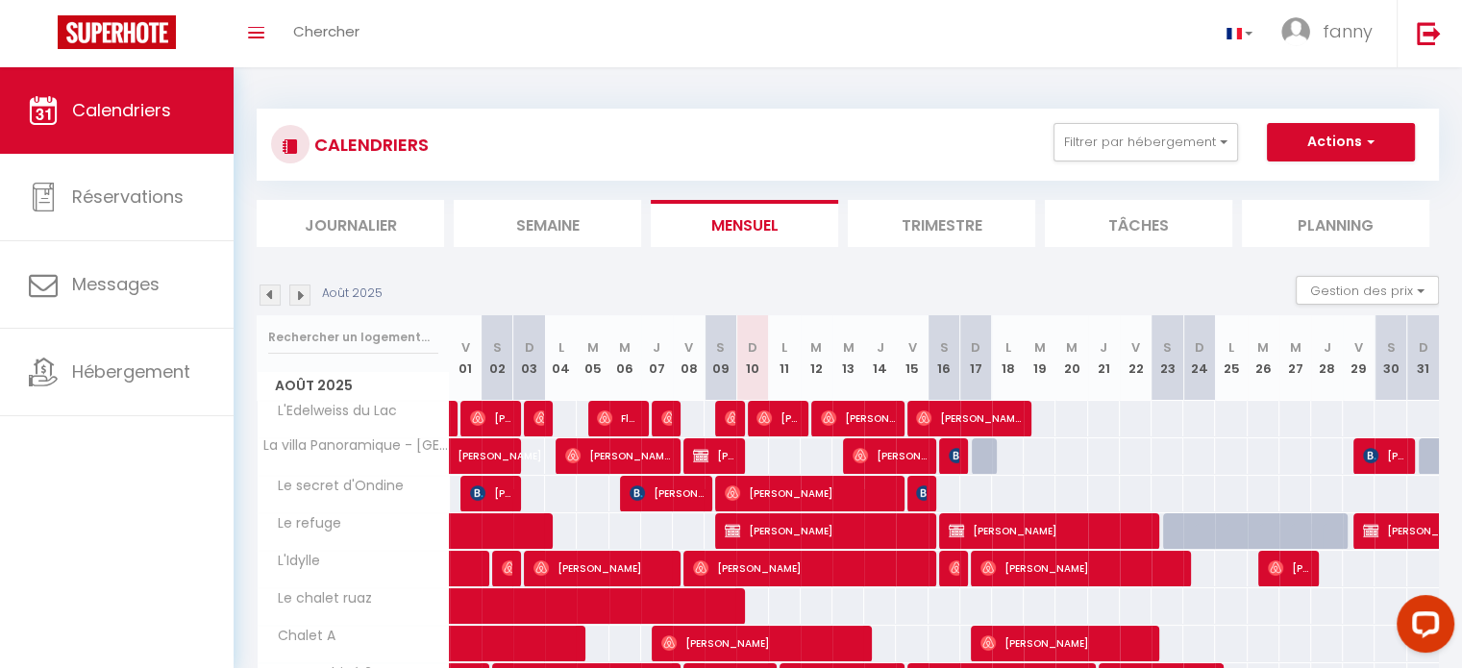
click at [360, 209] on li "Journalier" at bounding box center [350, 223] width 187 height 47
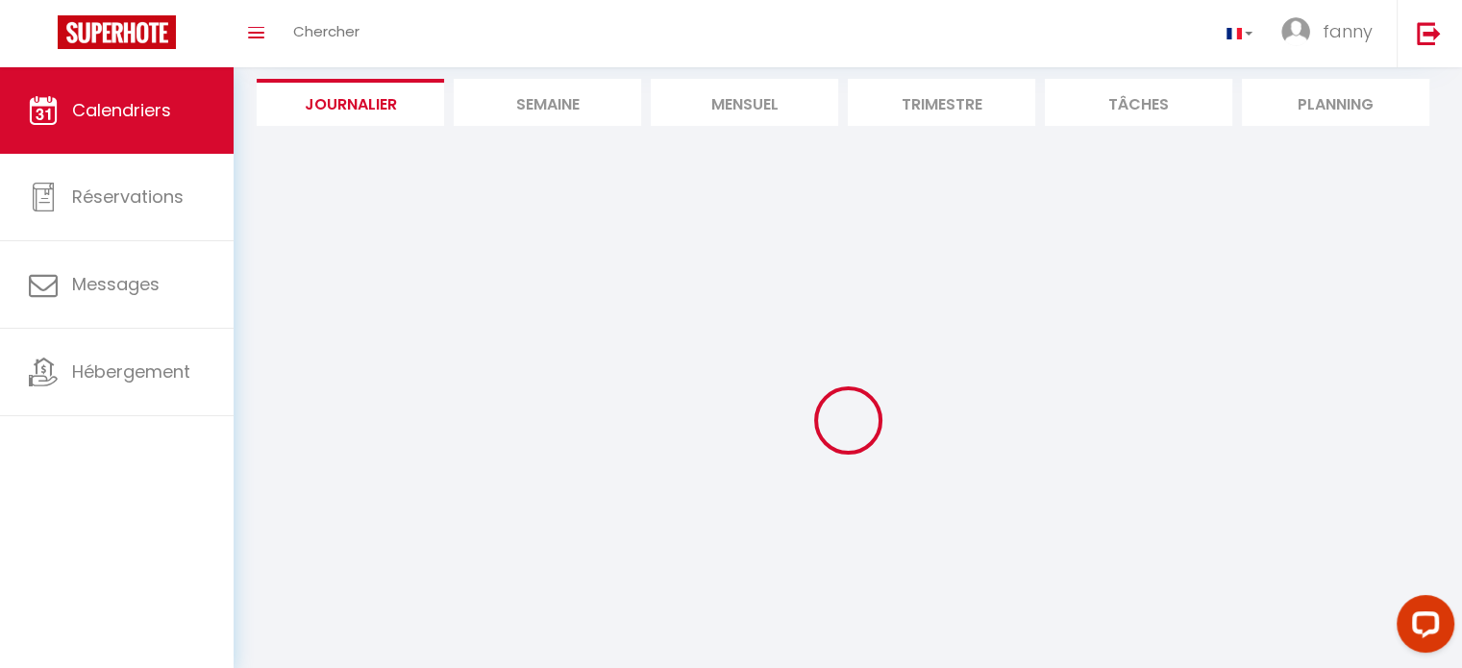
scroll to position [122, 0]
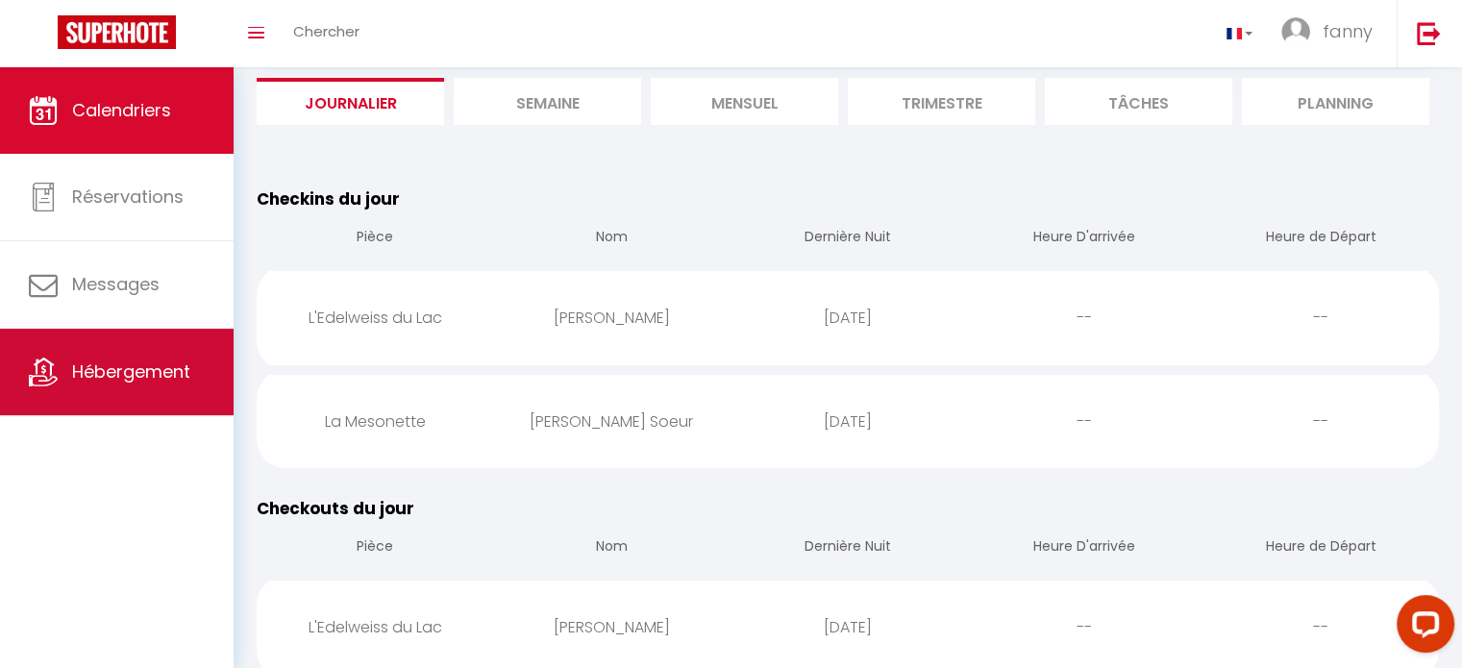
click at [163, 361] on span "Hébergement" at bounding box center [131, 371] width 118 height 24
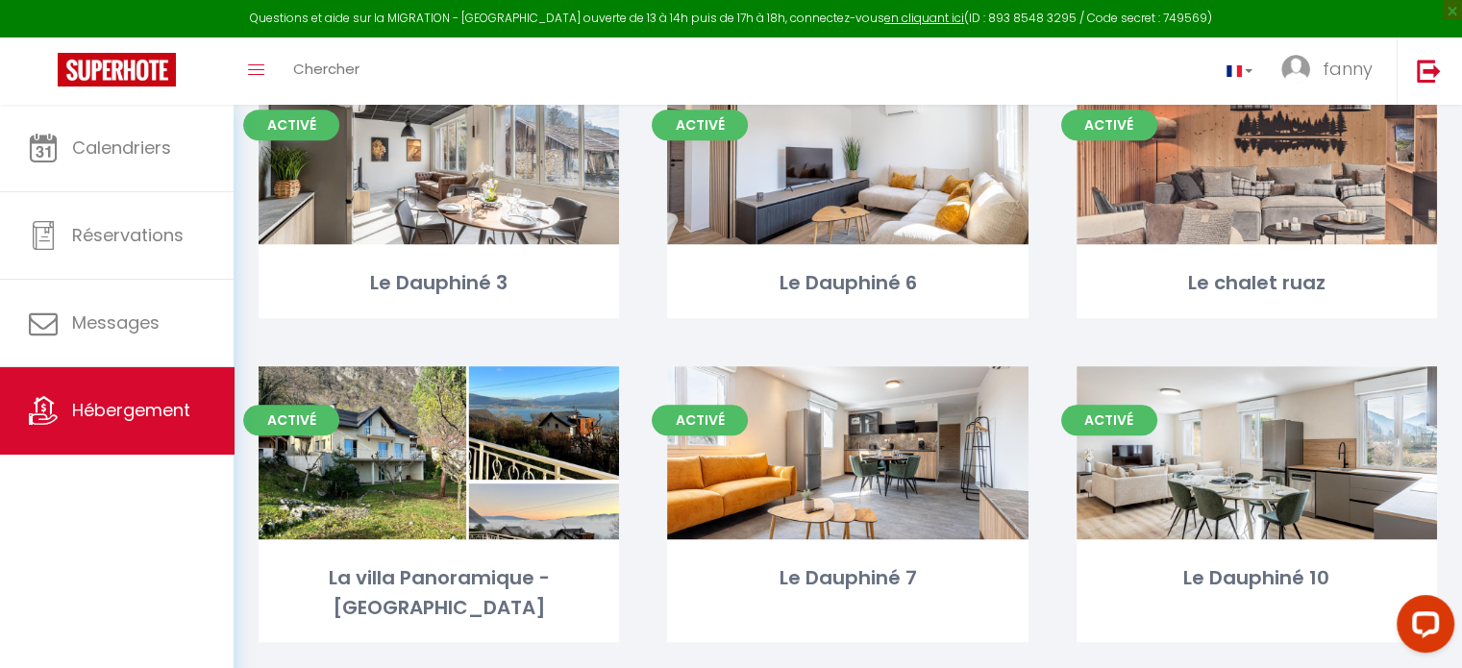
scroll to position [1060, 0]
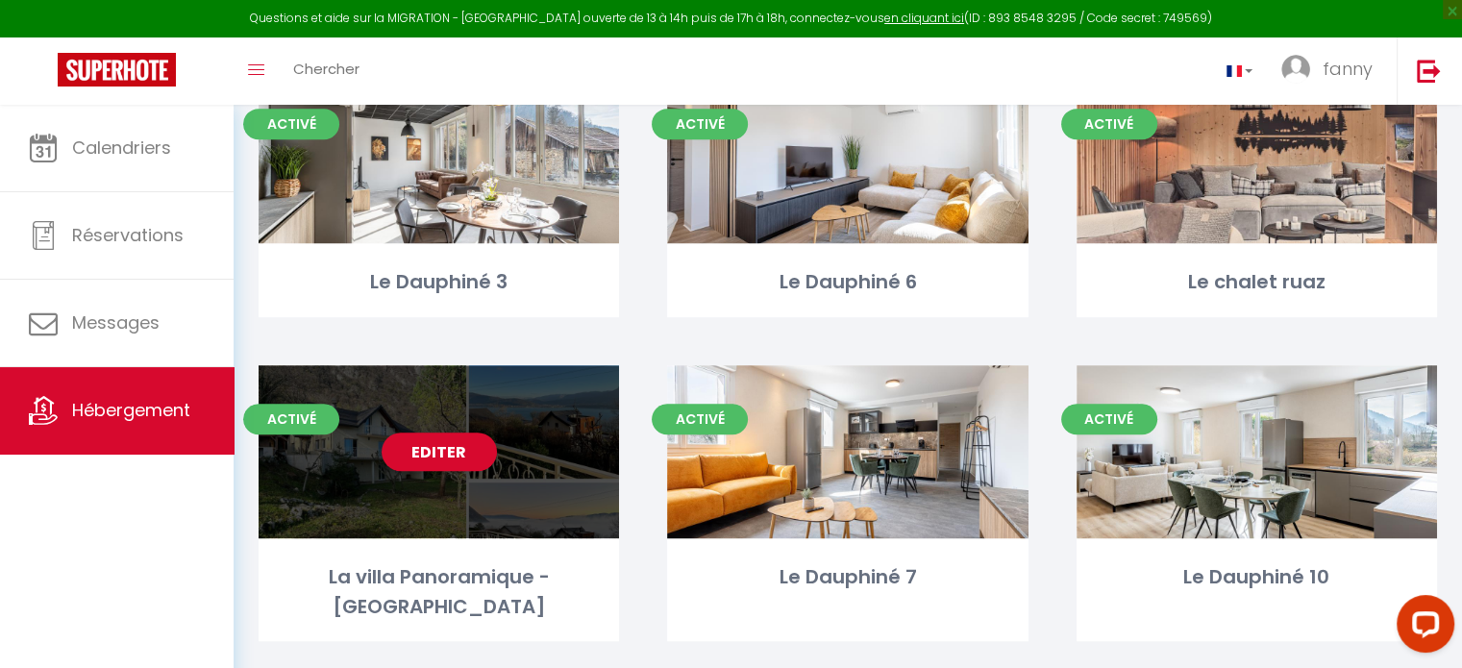
click at [465, 513] on div "Editer" at bounding box center [438, 451] width 360 height 173
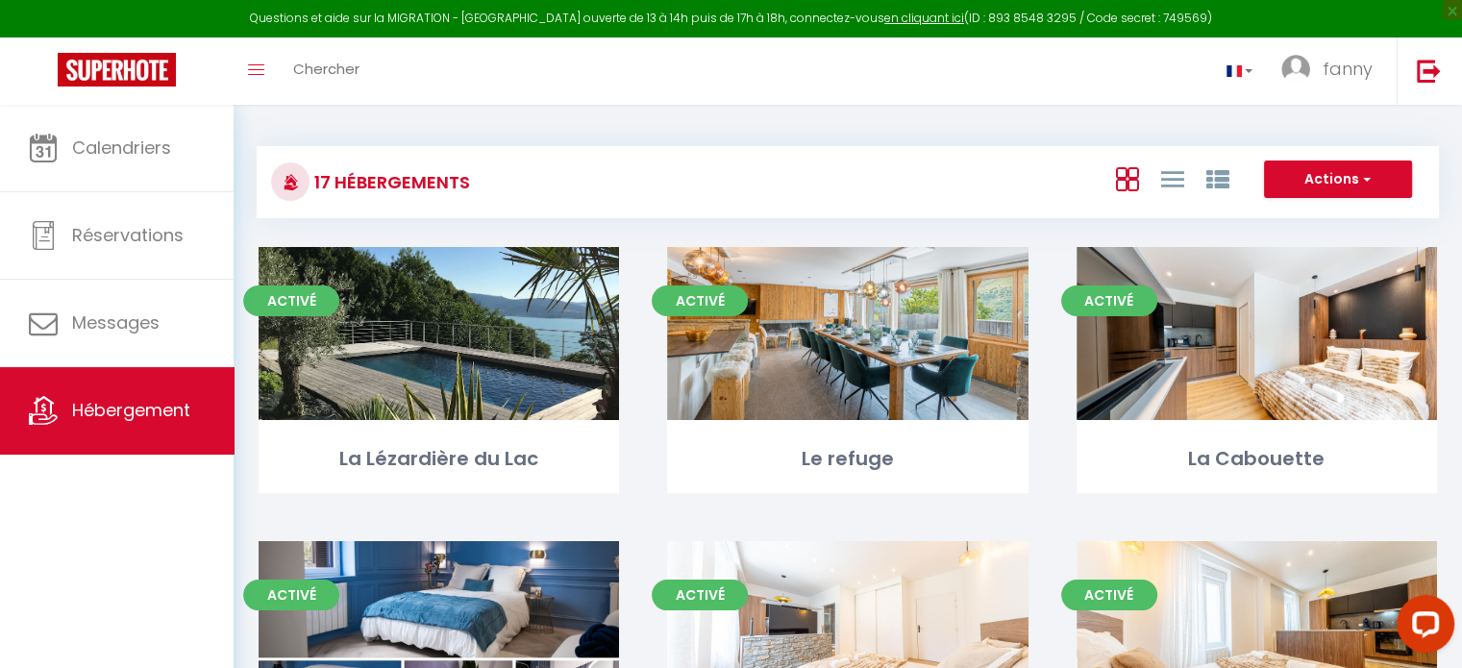
select select "3"
select select "2"
select select "1"
select select "28"
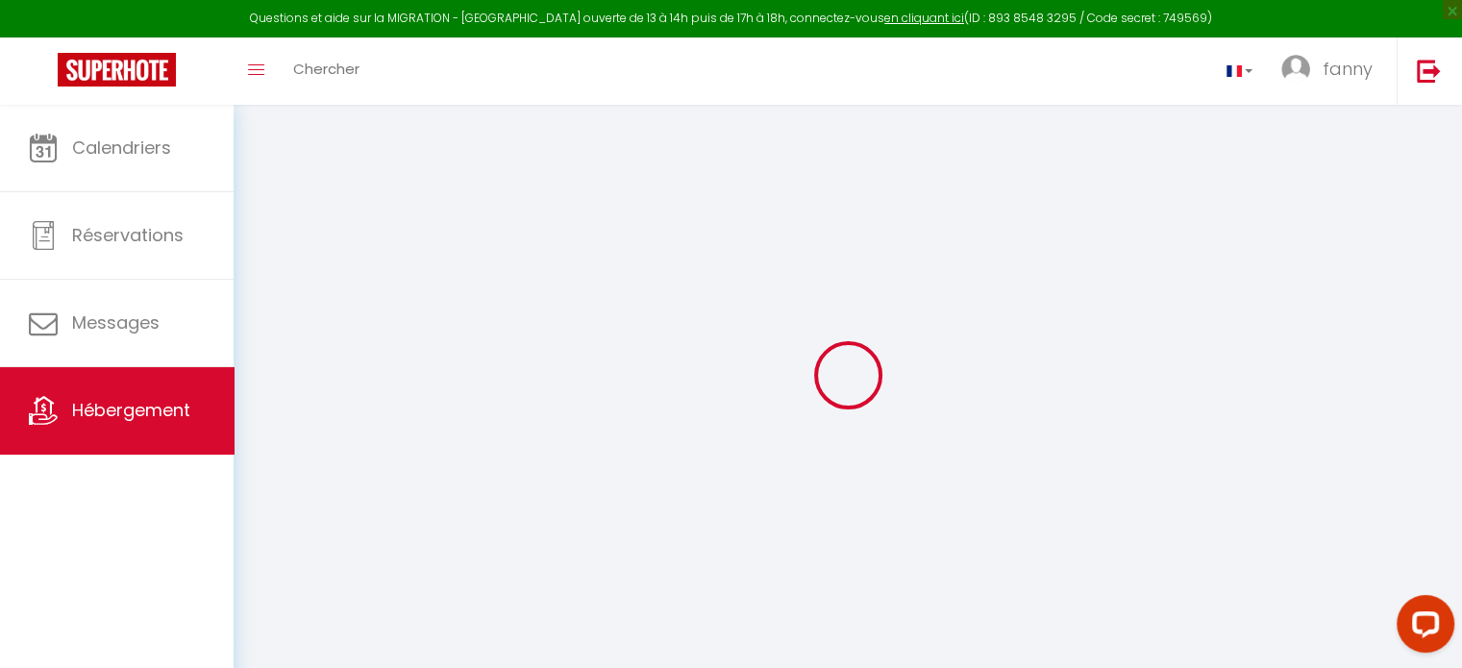
select select
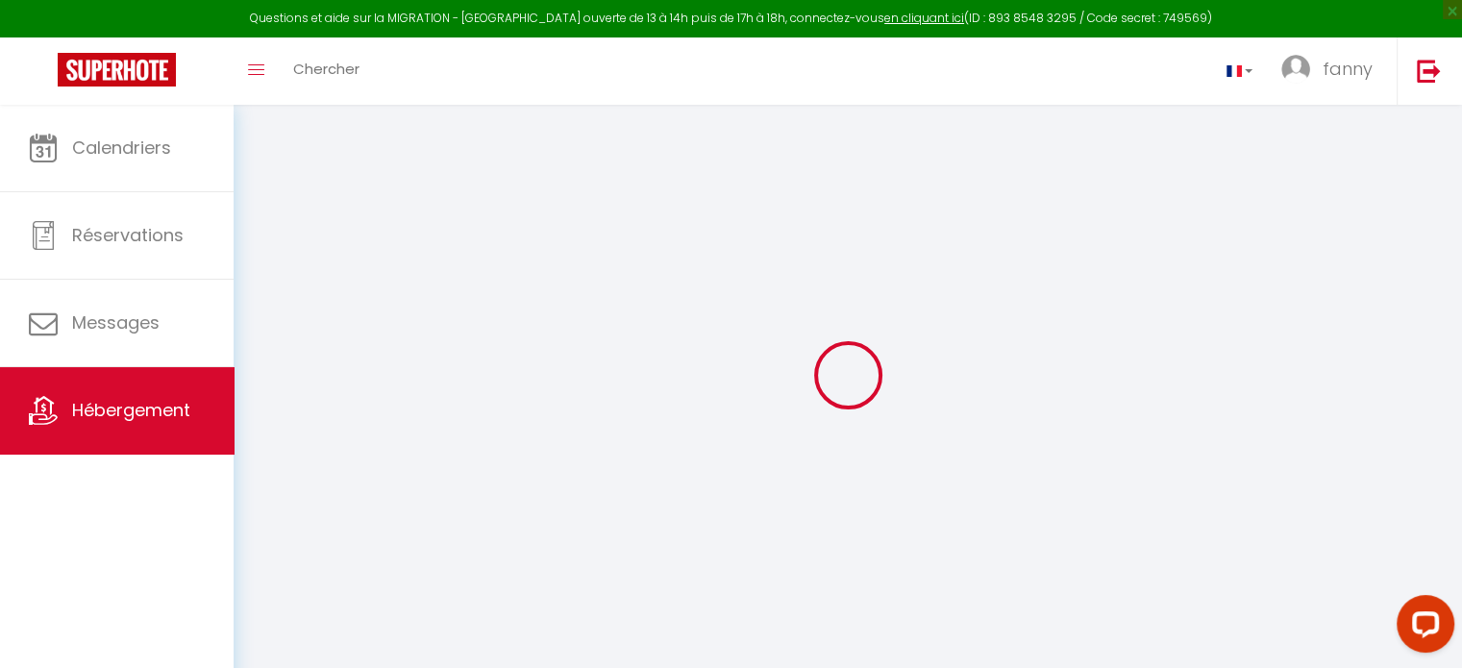
select select
checkbox input "false"
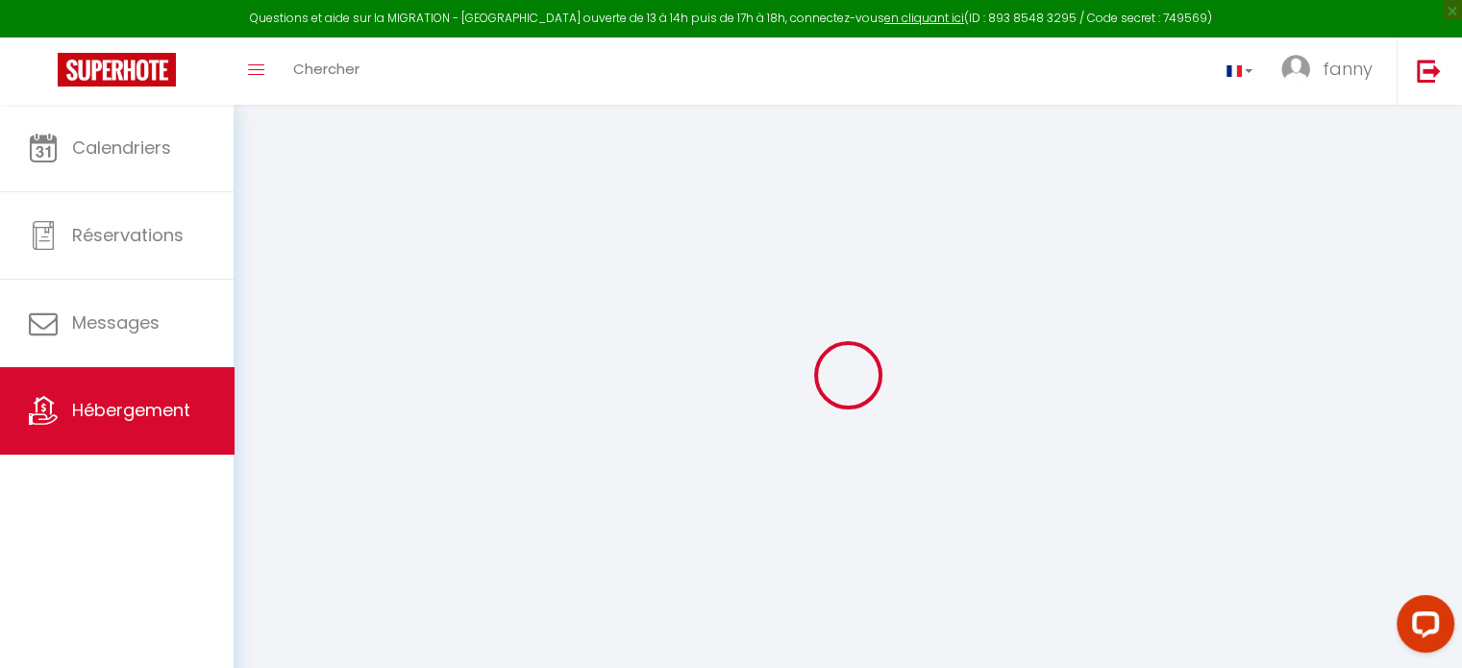
select select
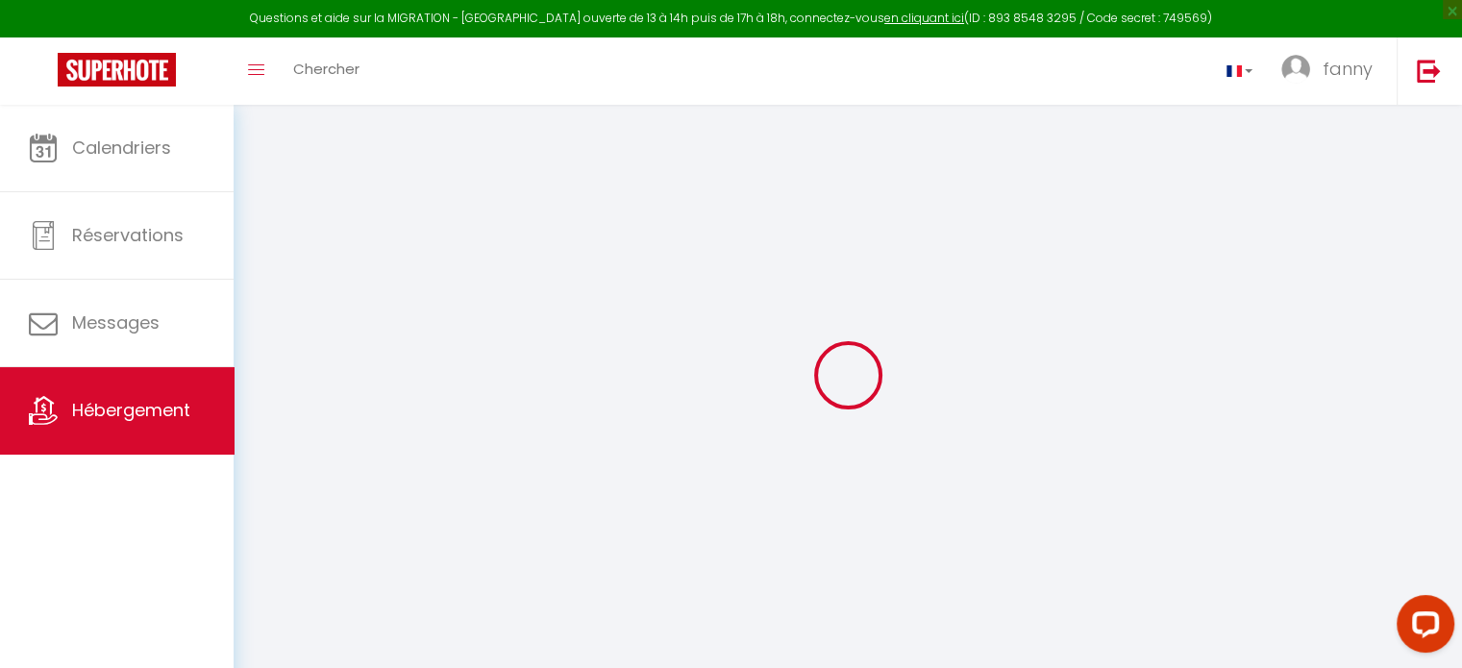
select select
checkbox input "false"
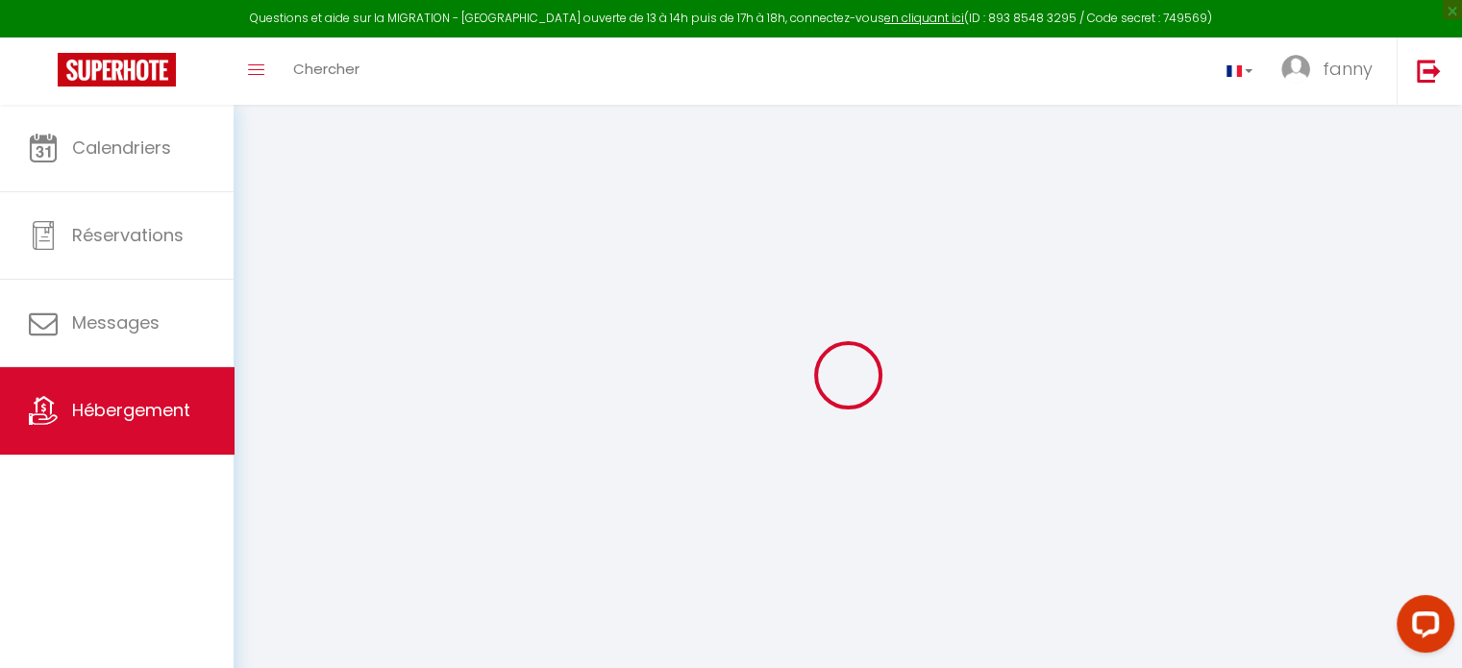
checkbox input "false"
select select
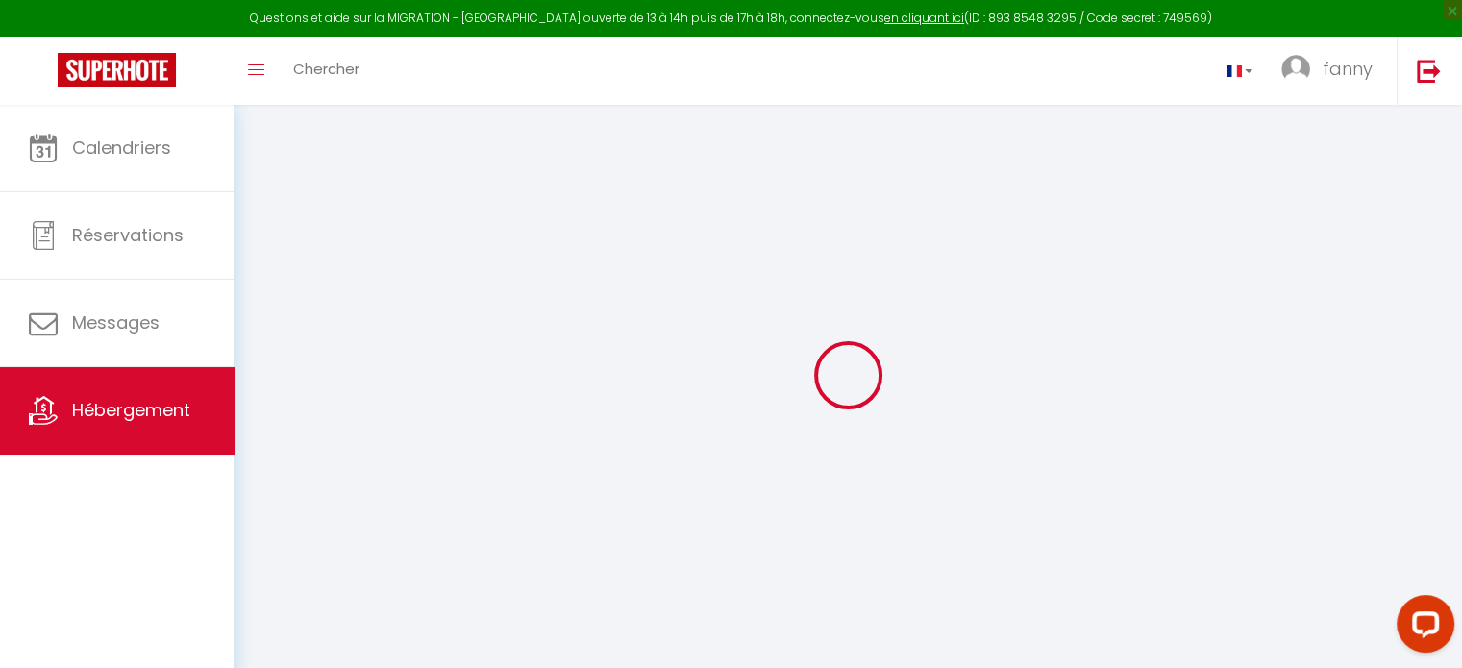
select select
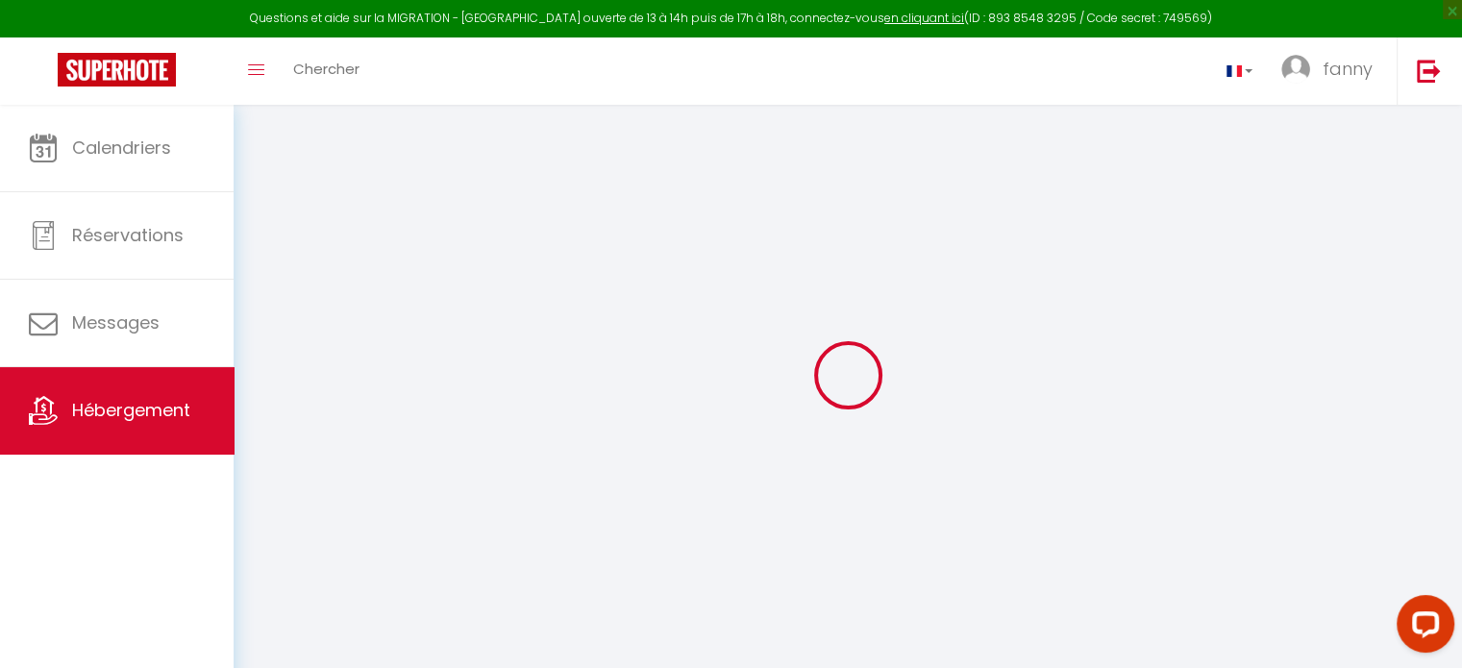
checkbox input "false"
select select
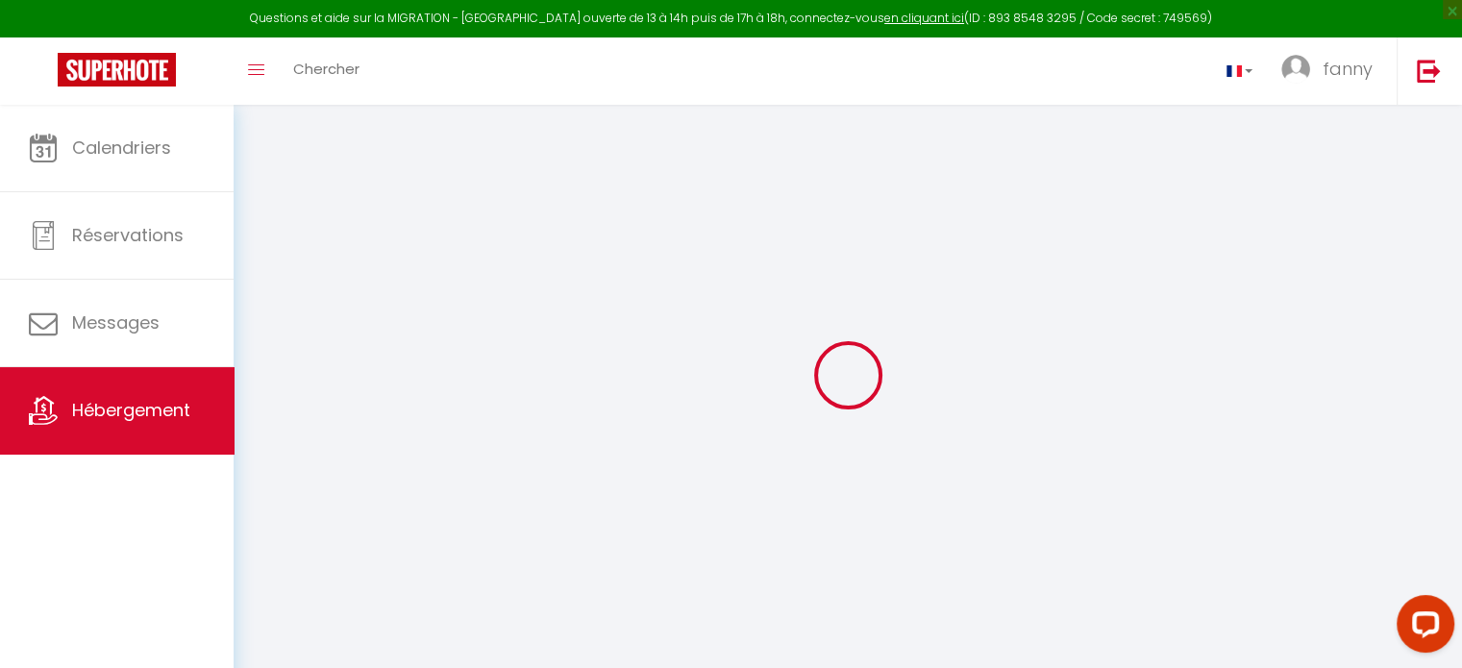
select select
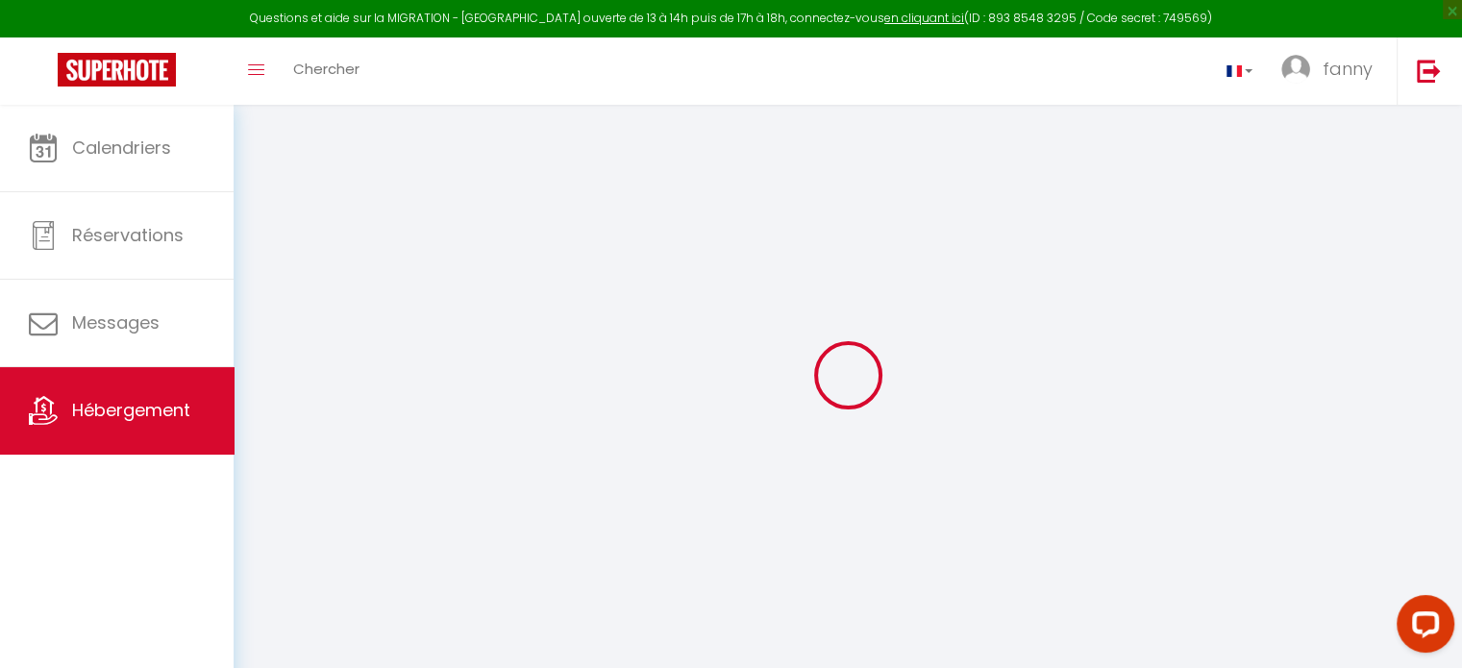
select select
checkbox input "false"
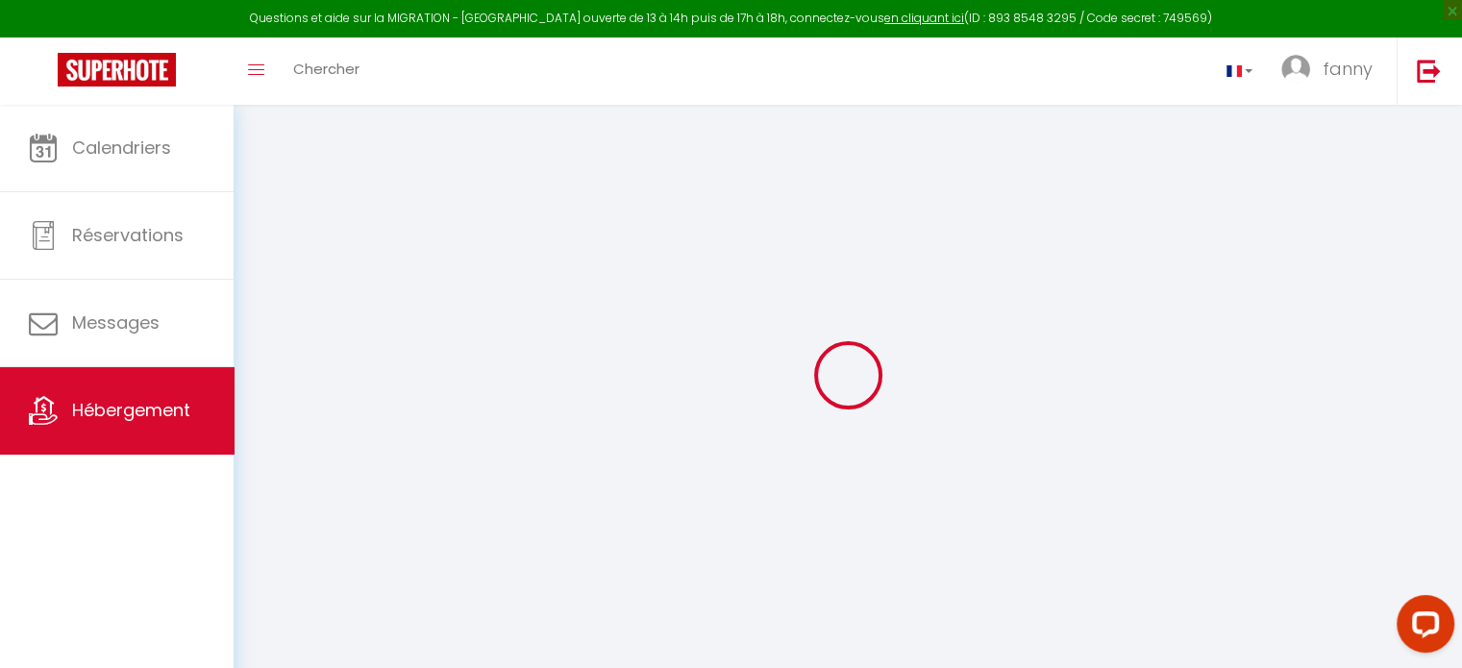
checkbox input "false"
select select
type input "La villa Panoramique - [GEOGRAPHIC_DATA]"
type input "[PERSON_NAME] et [PERSON_NAME]"
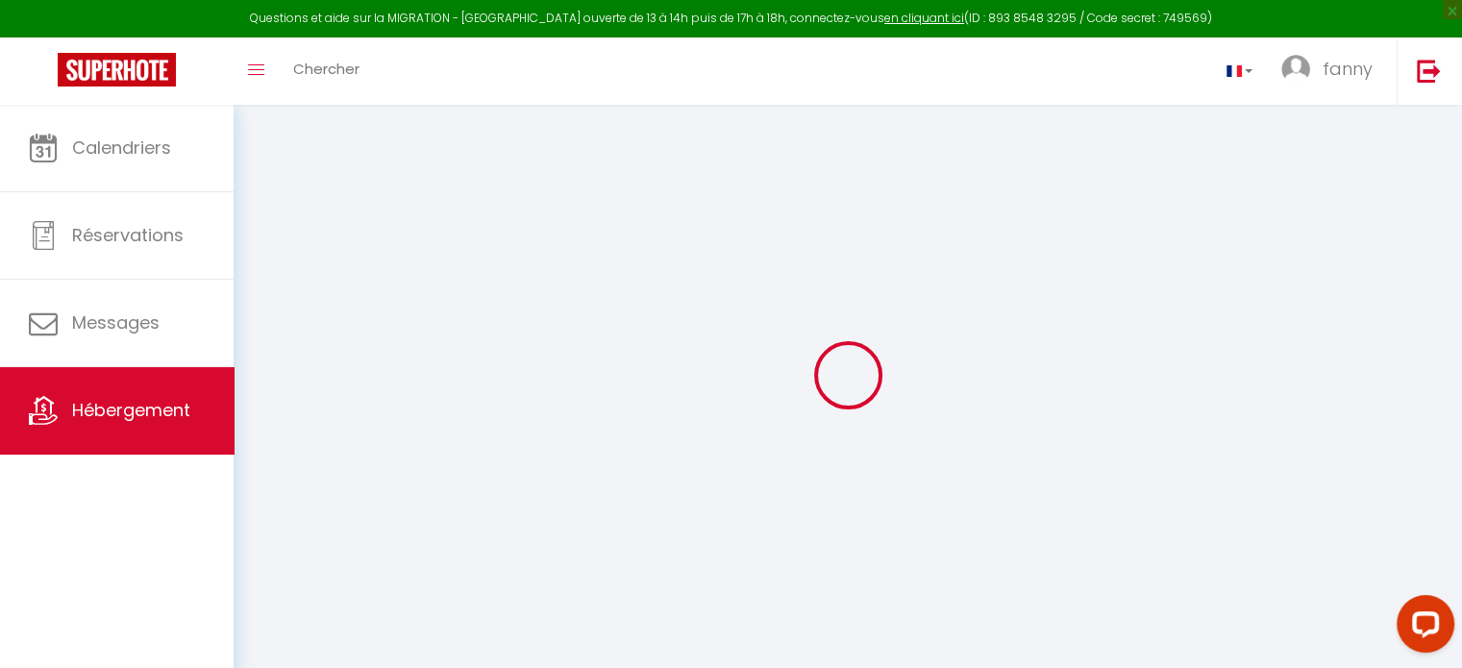
type input "Sornay"
type input "[STREET_ADDRESS]"
type input "73370"
type input "Bourdeau"
select select "houses"
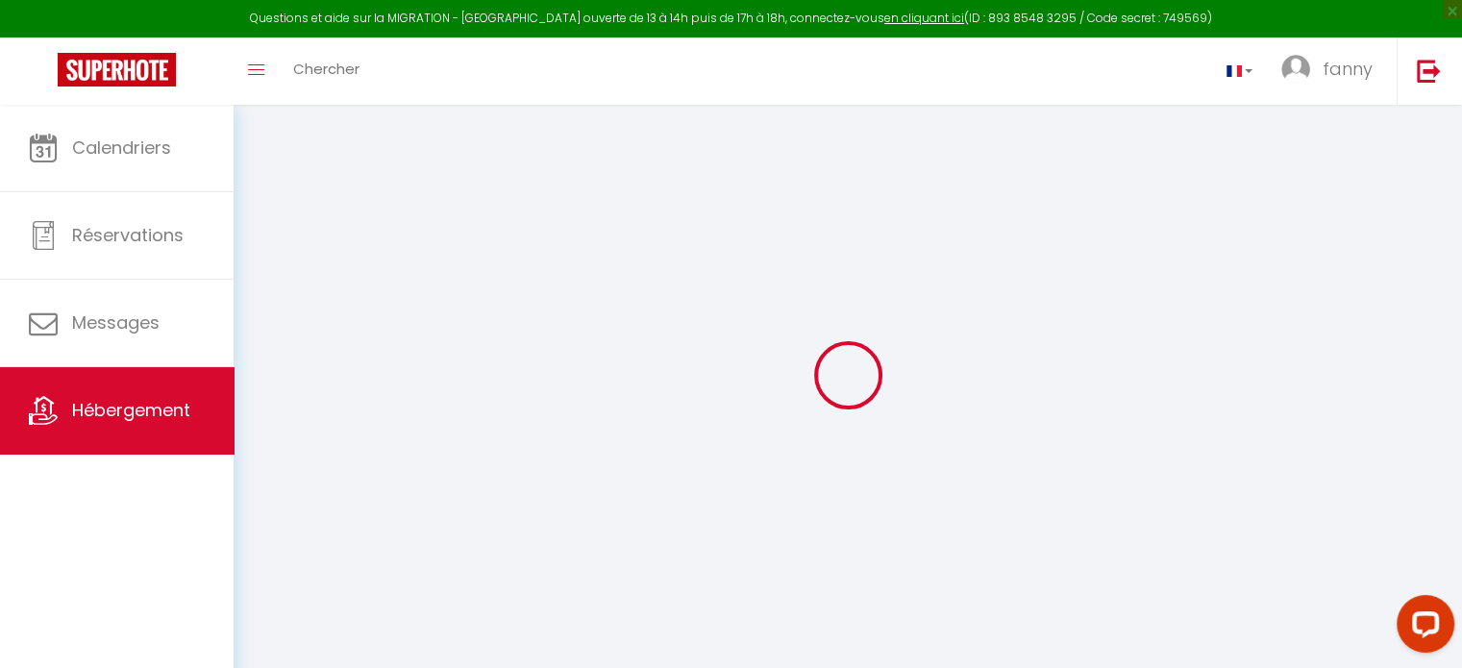
select select "16"
select select "8"
select select "5"
select select "4"
type input "300"
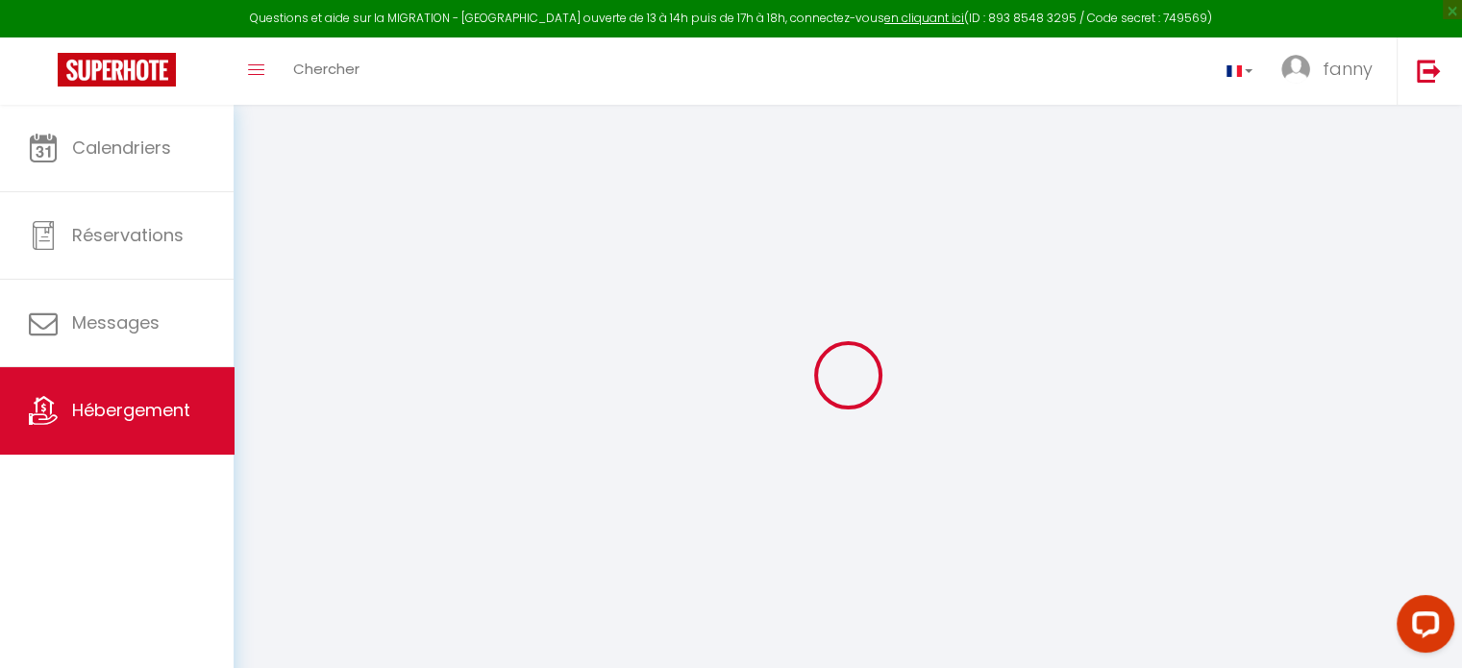
type input "30"
type input "350"
type input "0.83"
type input "500"
select select
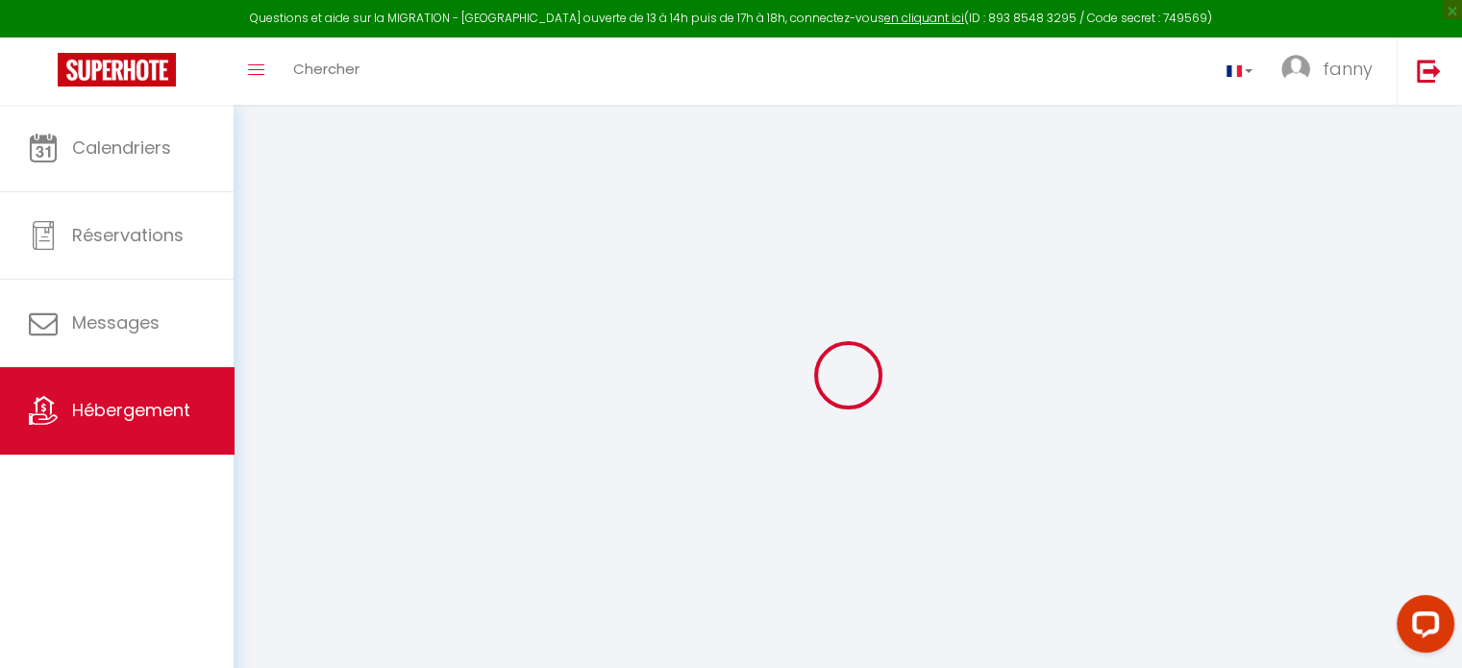
select select
type input "[STREET_ADDRESS]"
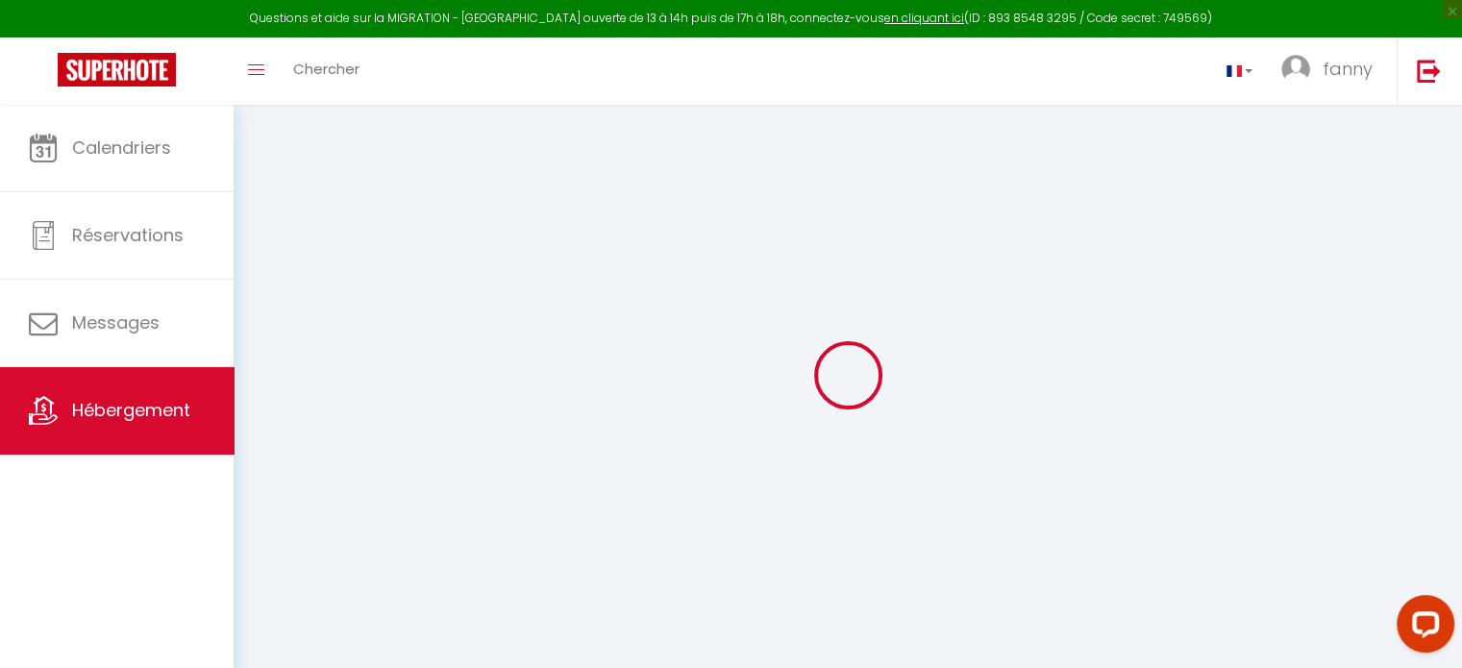
type input "73370"
type input "Bourdeau"
type input "[EMAIL_ADDRESS][DOMAIN_NAME]"
select select
checkbox input "false"
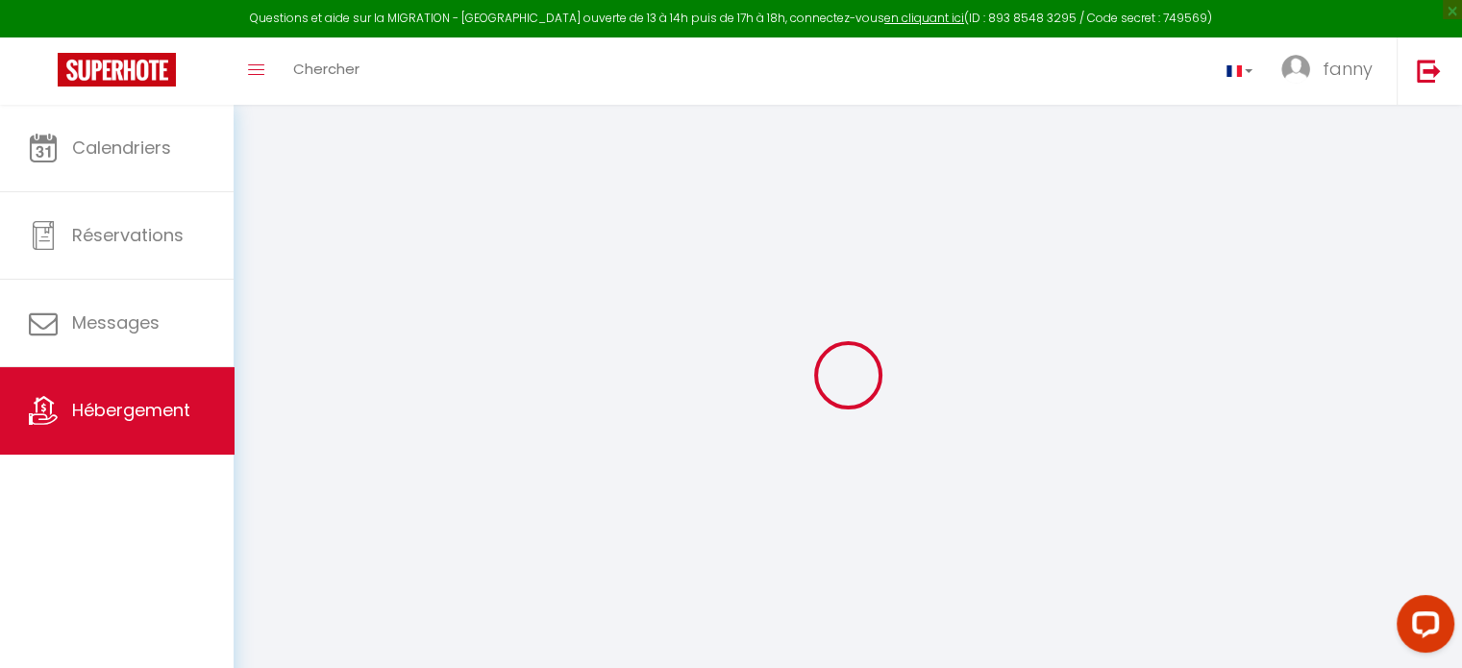
checkbox input "false"
select select
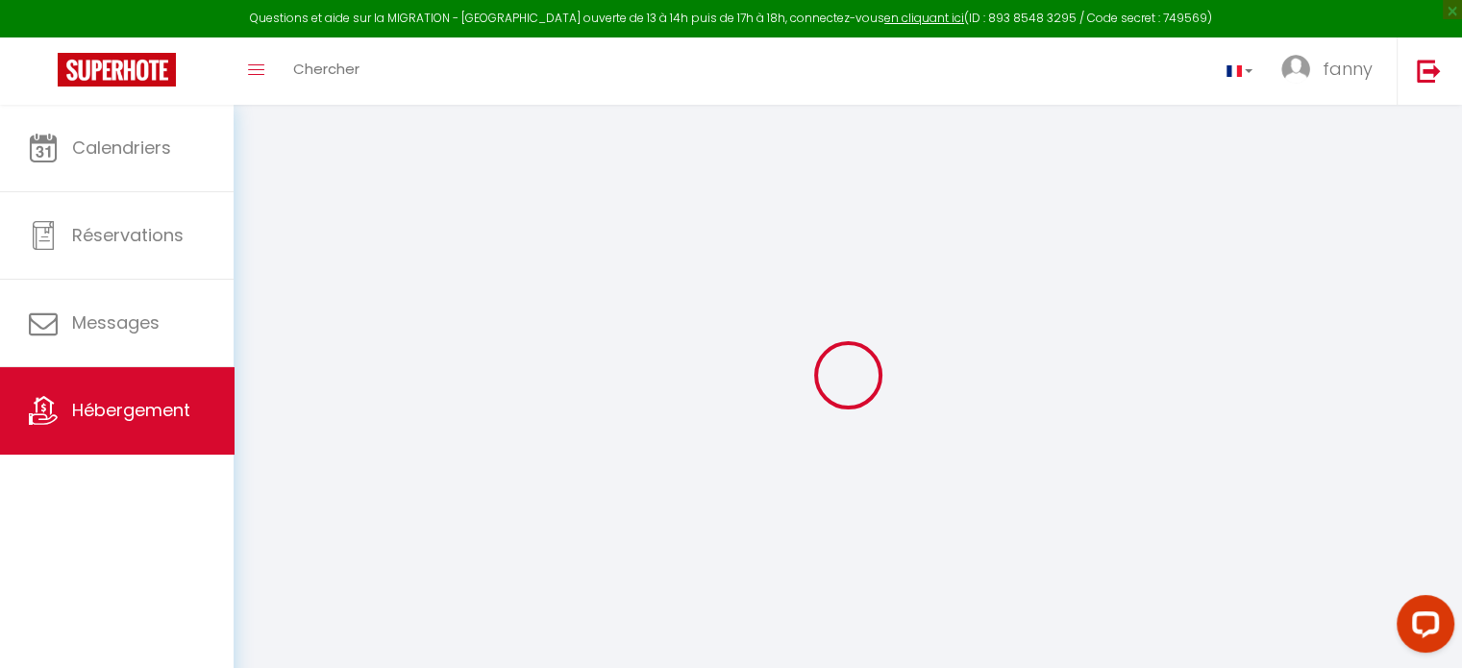
type input "0"
select select
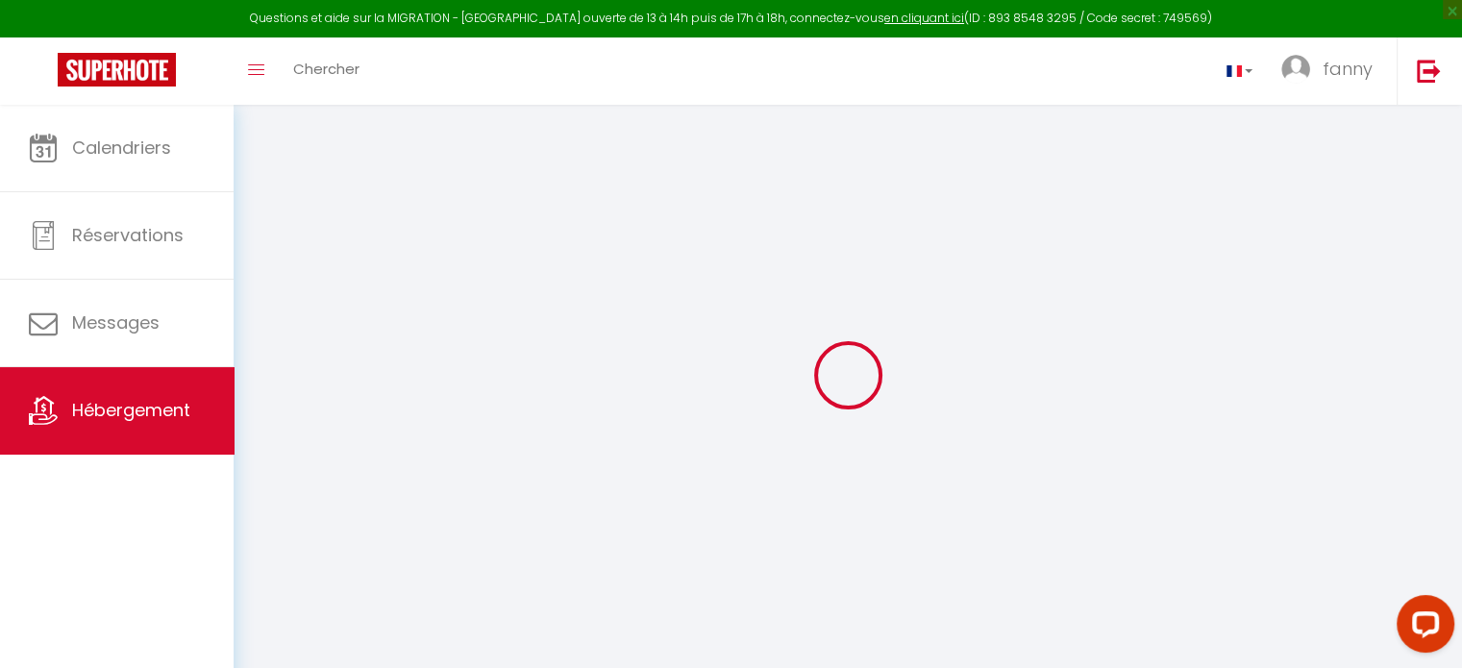
select select
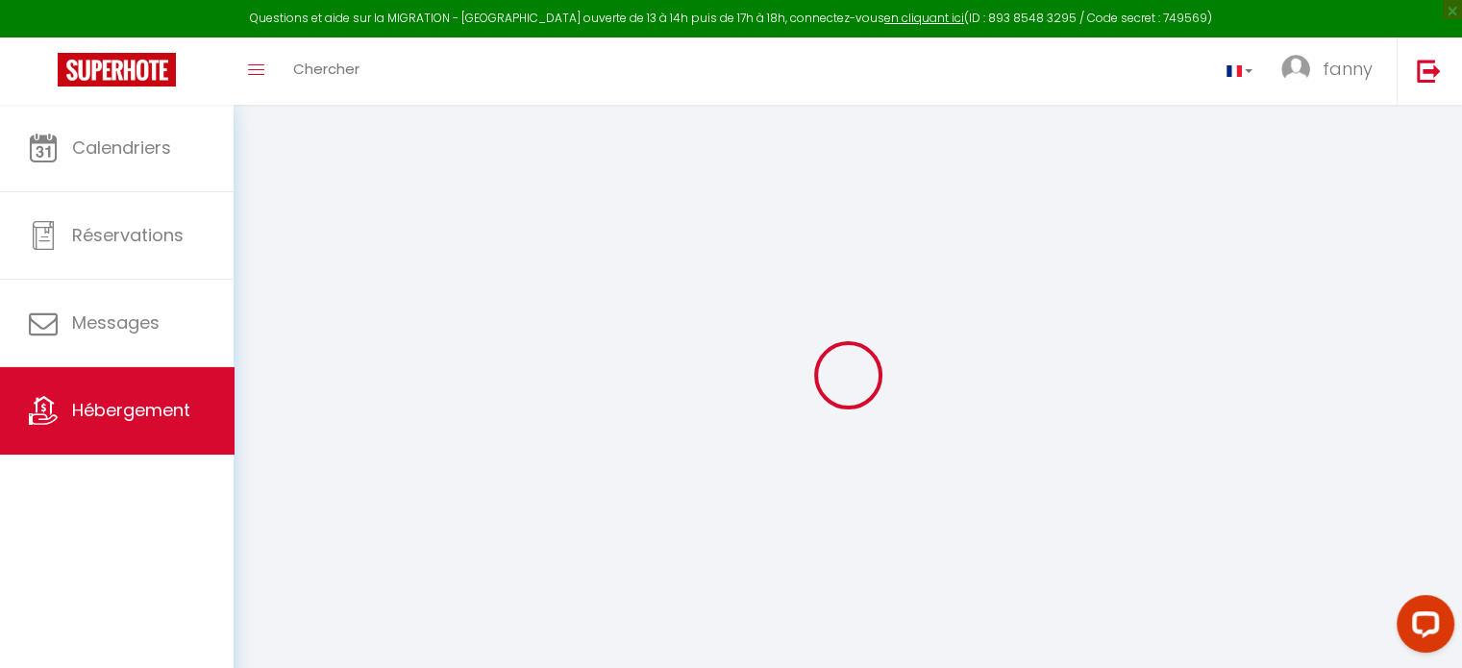
checkbox input "false"
select select
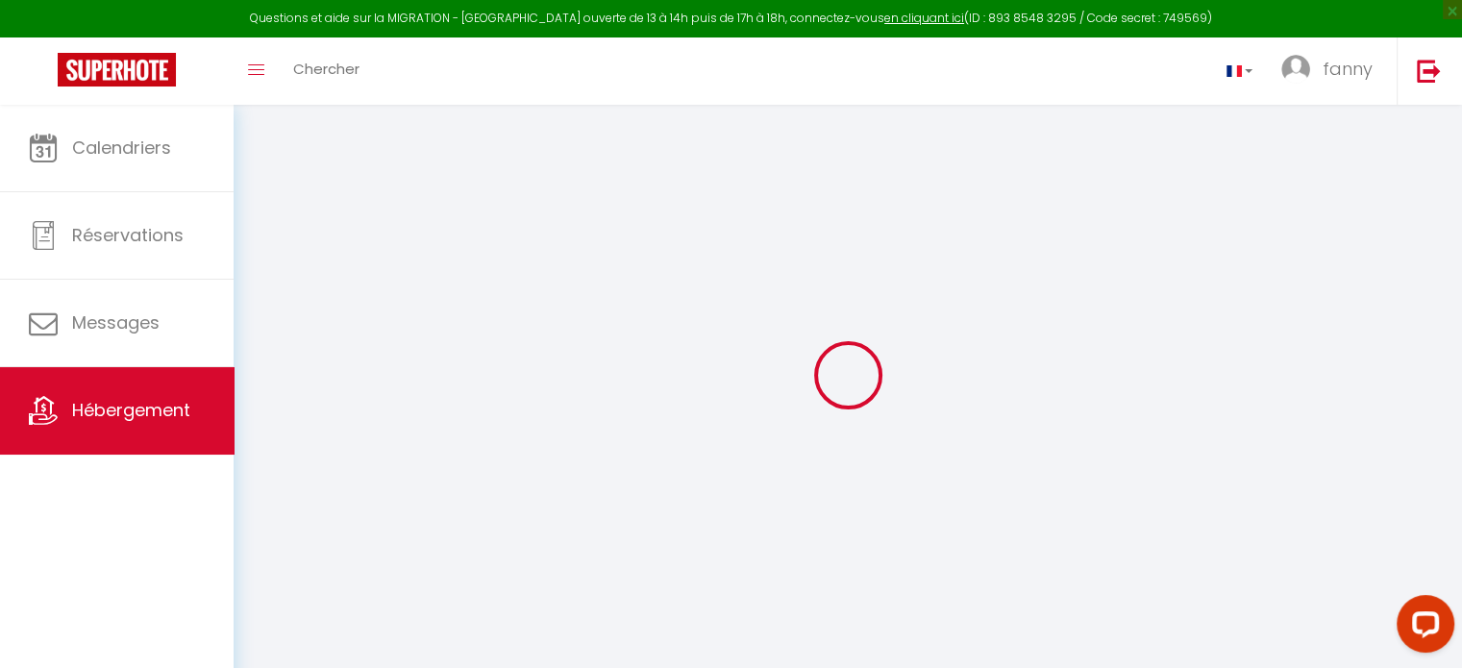
select select
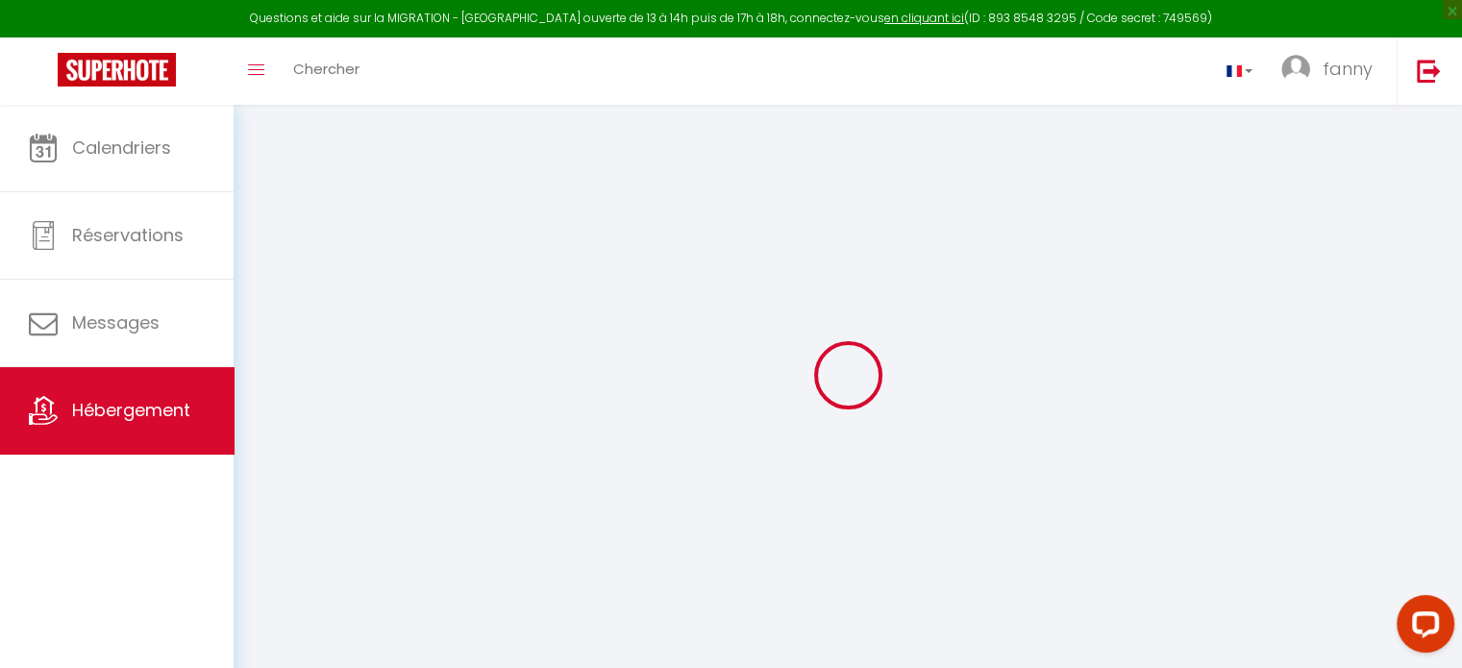
checkbox input "false"
select select "villa"
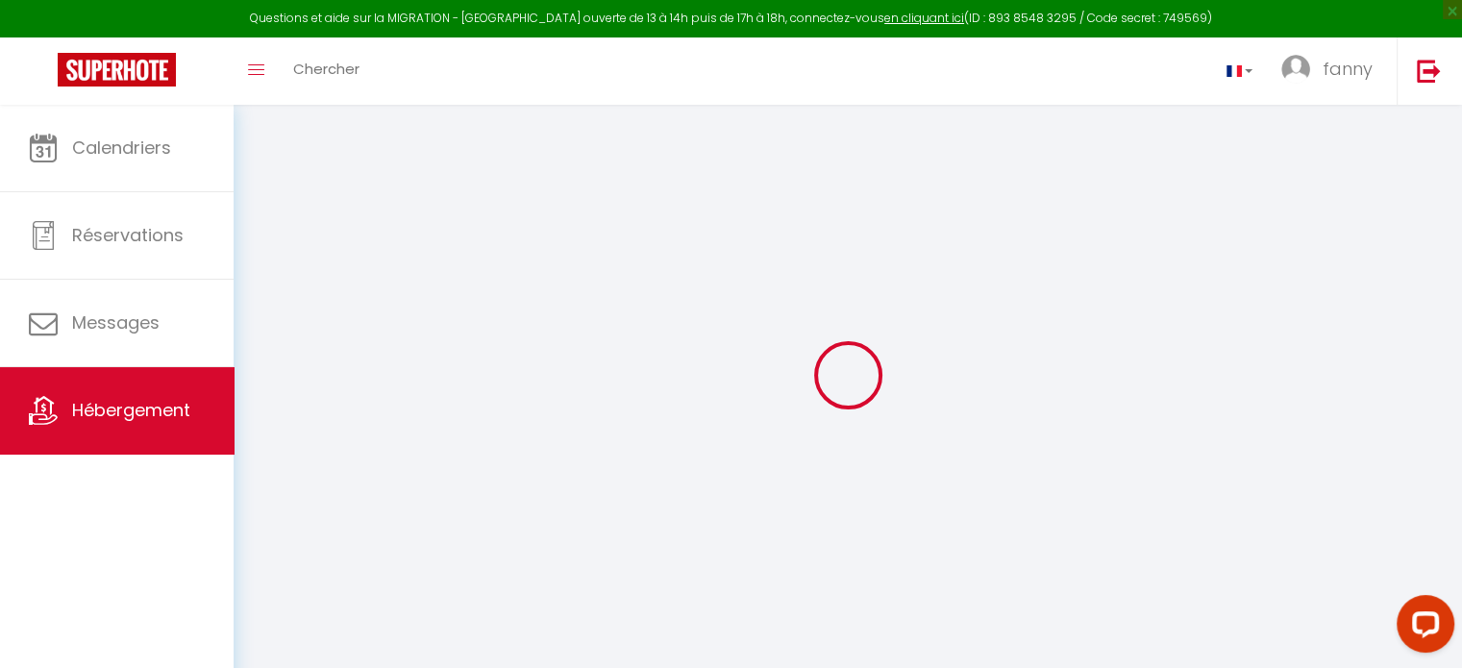
select select
checkbox input "false"
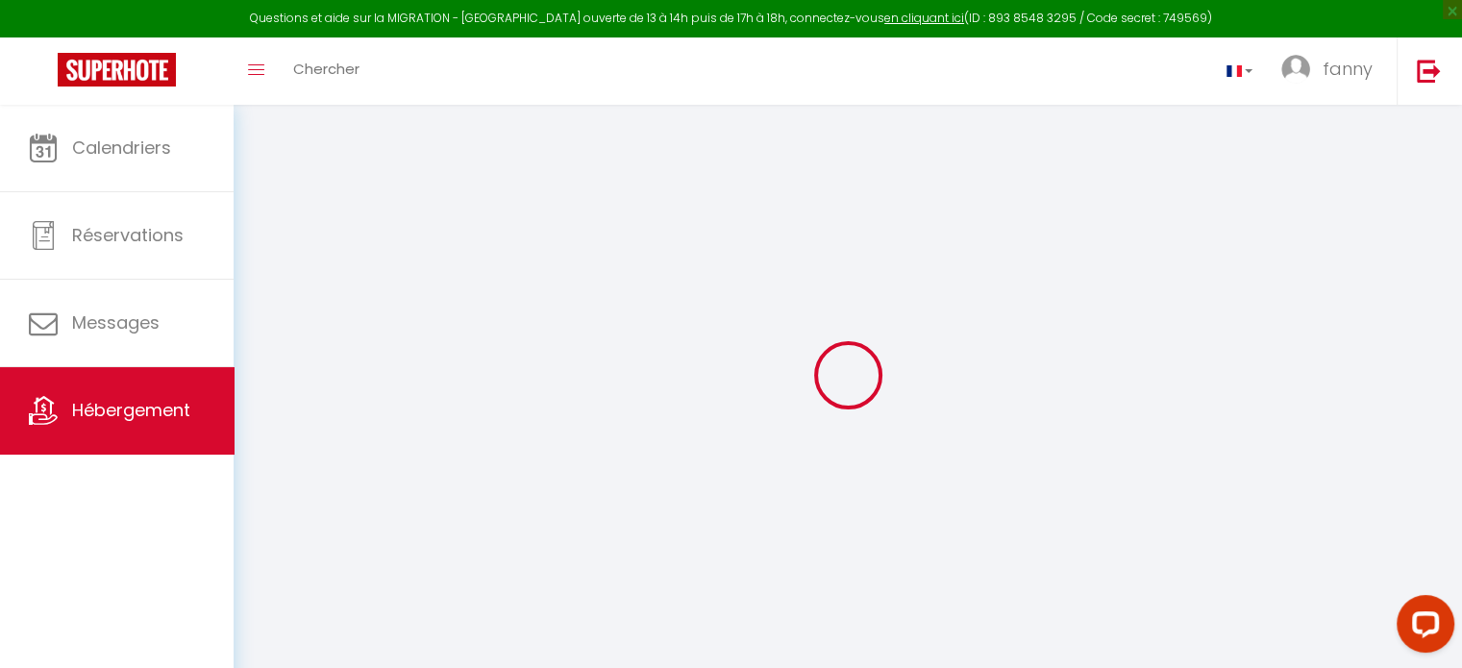
select select "16:00"
select select "00:00"
select select "11:00"
select select "30"
select select "120"
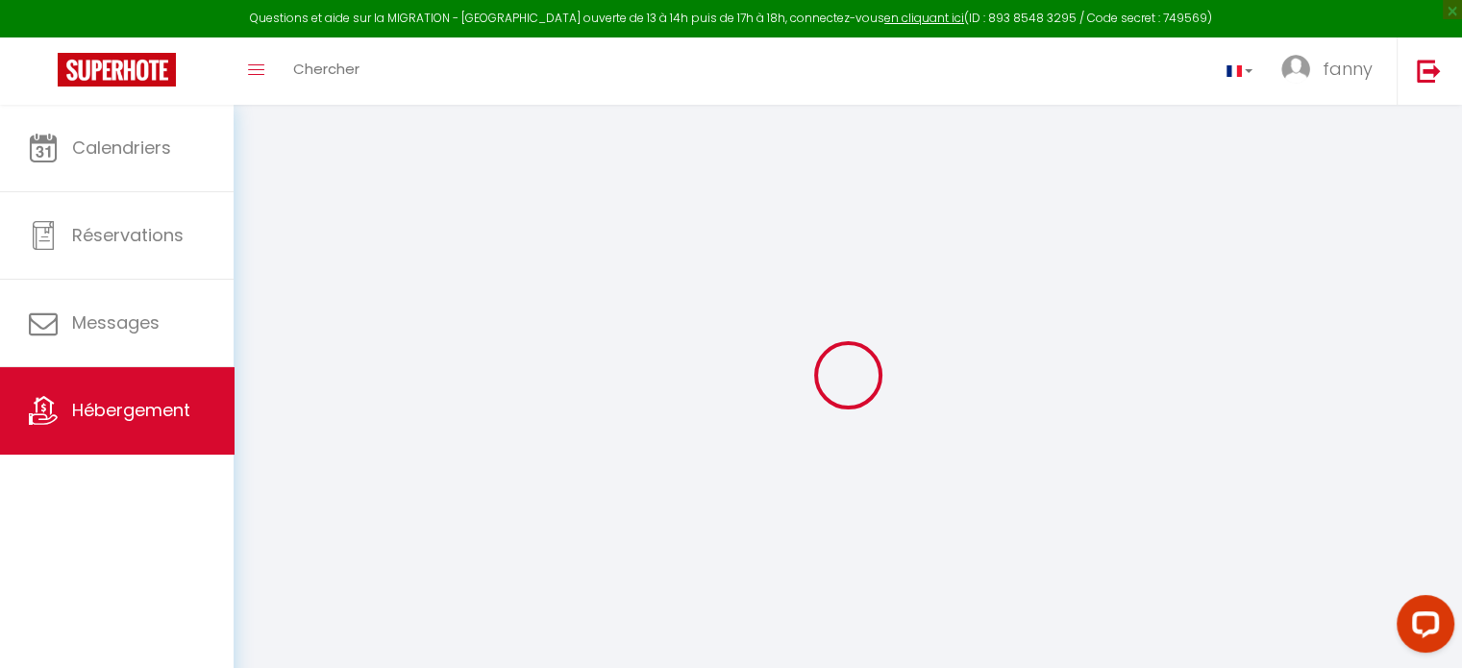
select select
checkbox input "false"
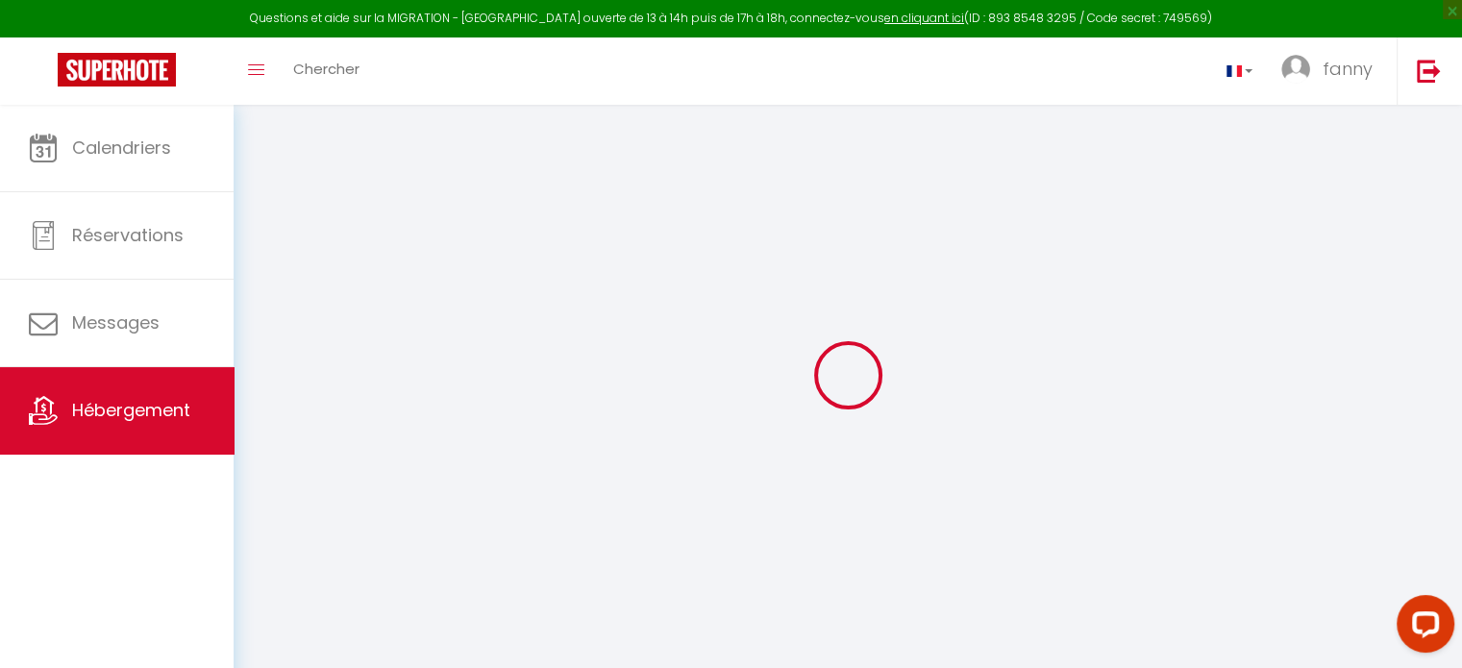
select select
checkbox input "false"
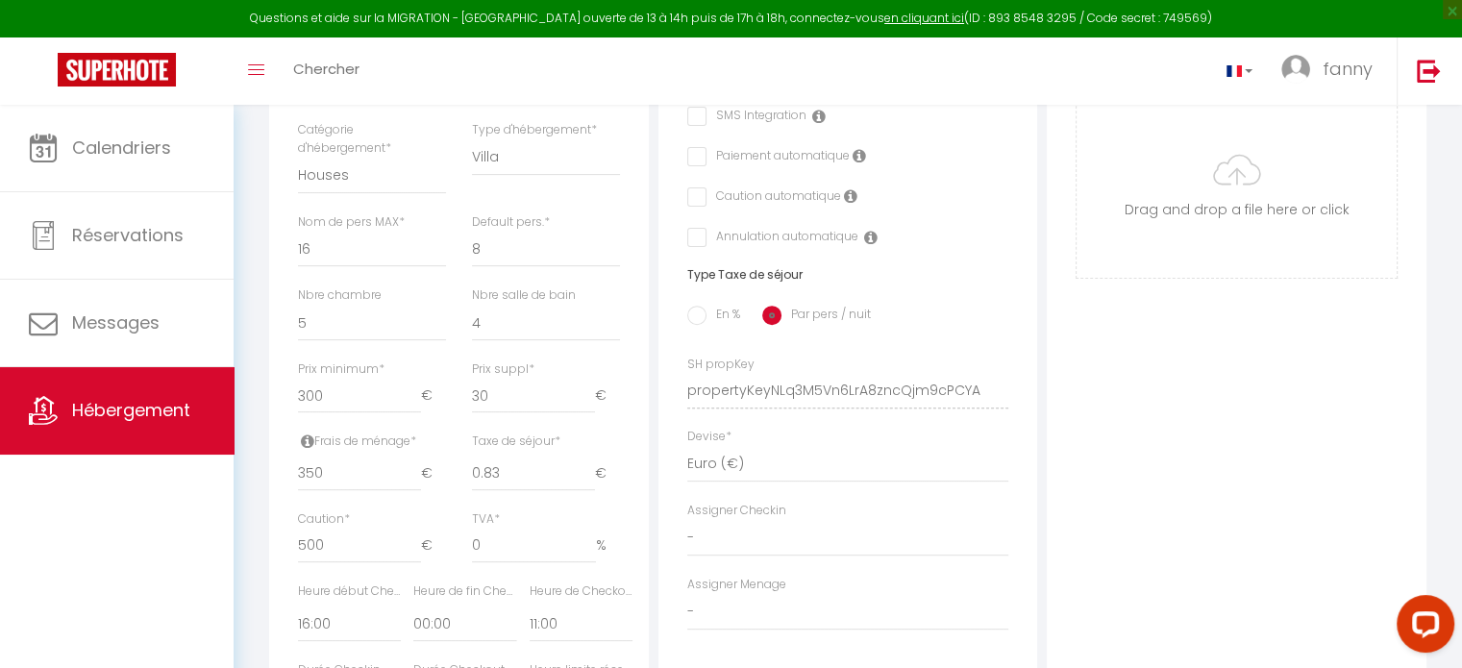
scroll to position [617, 0]
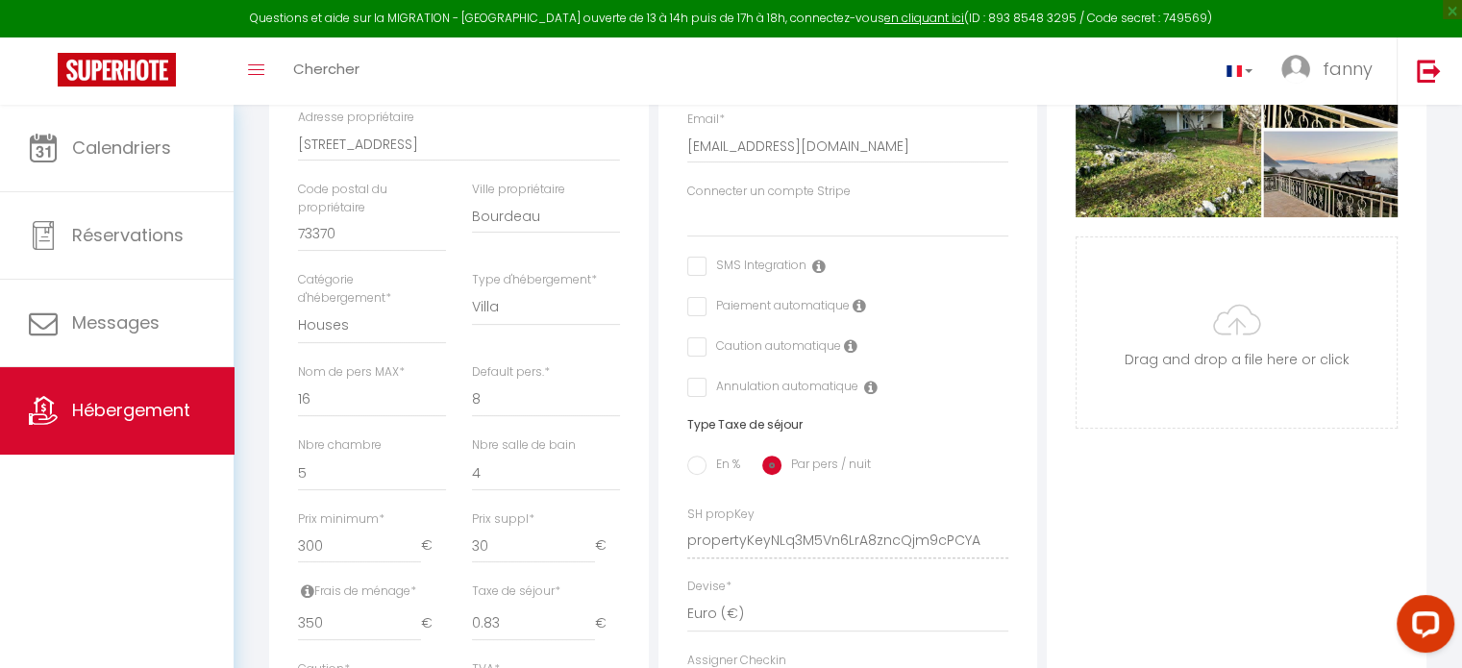
select select
checkbox input "false"
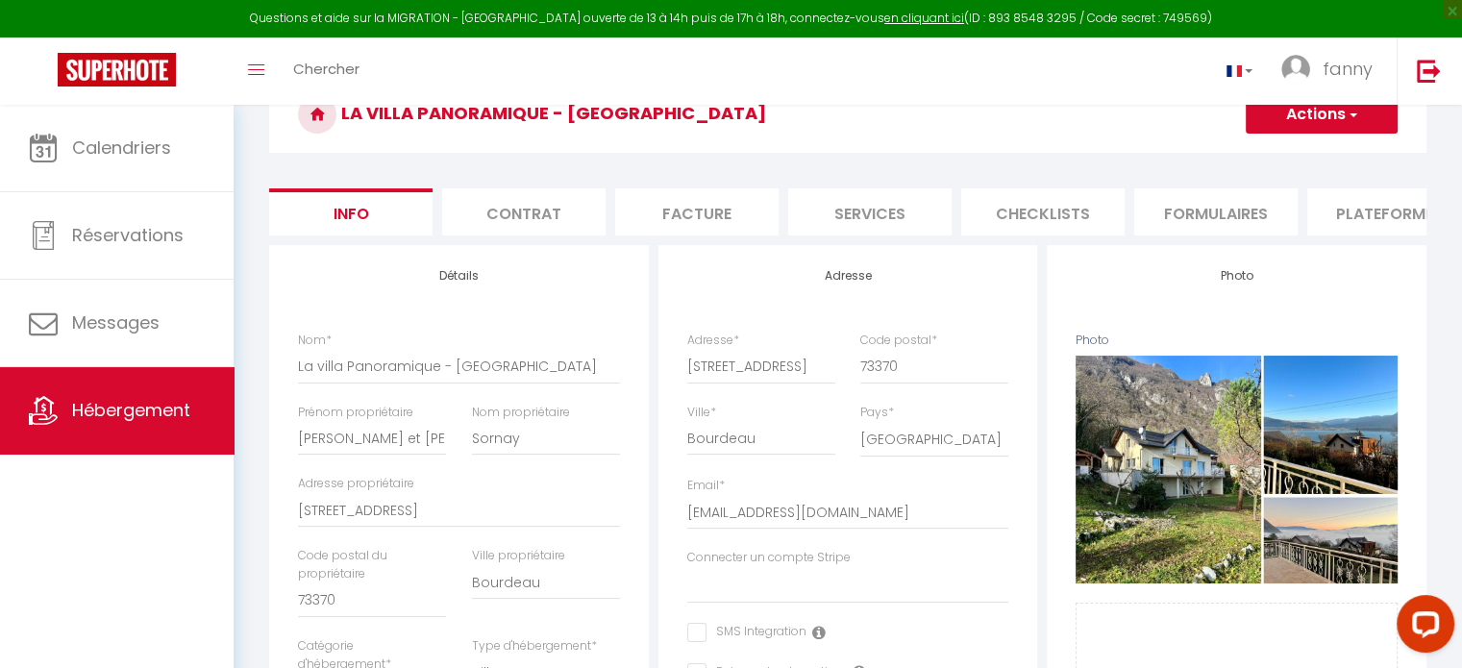
scroll to position [102, 0]
